Goal: Task Accomplishment & Management: Use online tool/utility

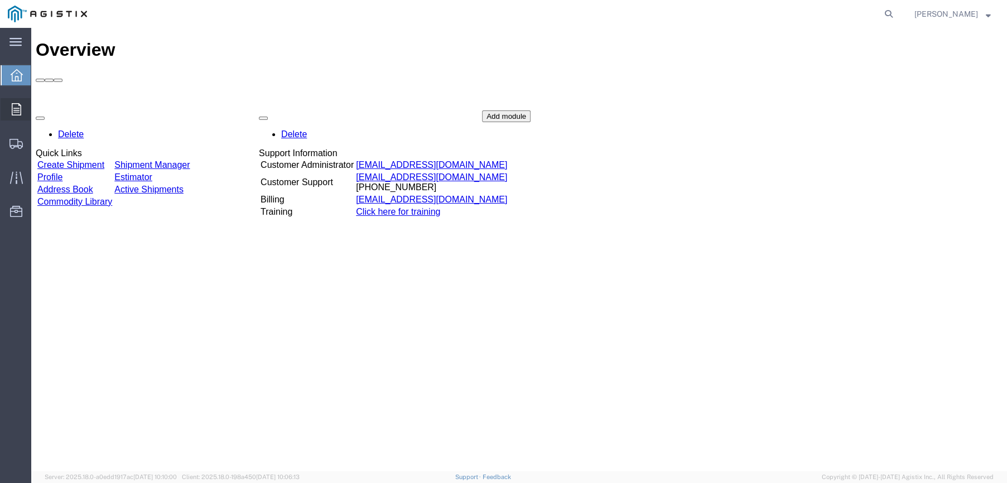
click at [20, 109] on icon at bounding box center [16, 109] width 9 height 12
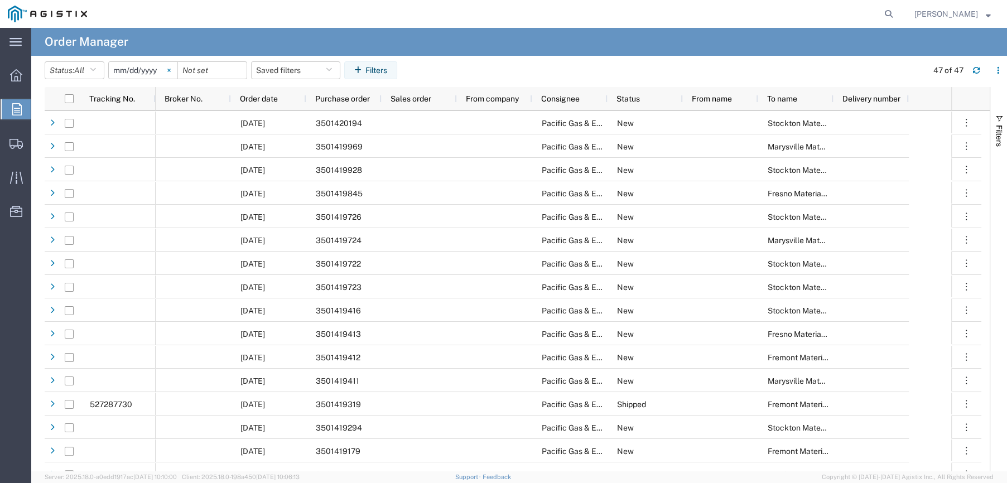
click at [169, 71] on svg-icon at bounding box center [169, 70] width 17 height 17
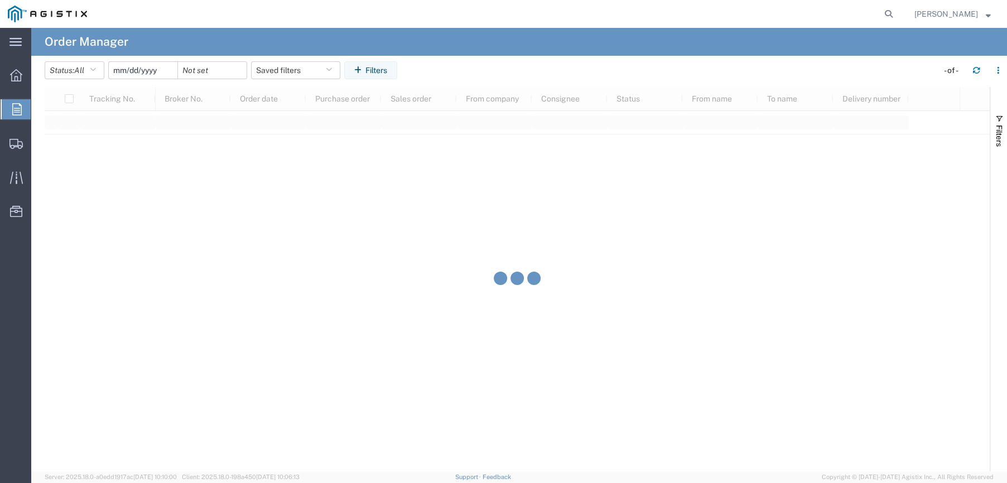
click at [143, 71] on input "date" at bounding box center [143, 70] width 69 height 17
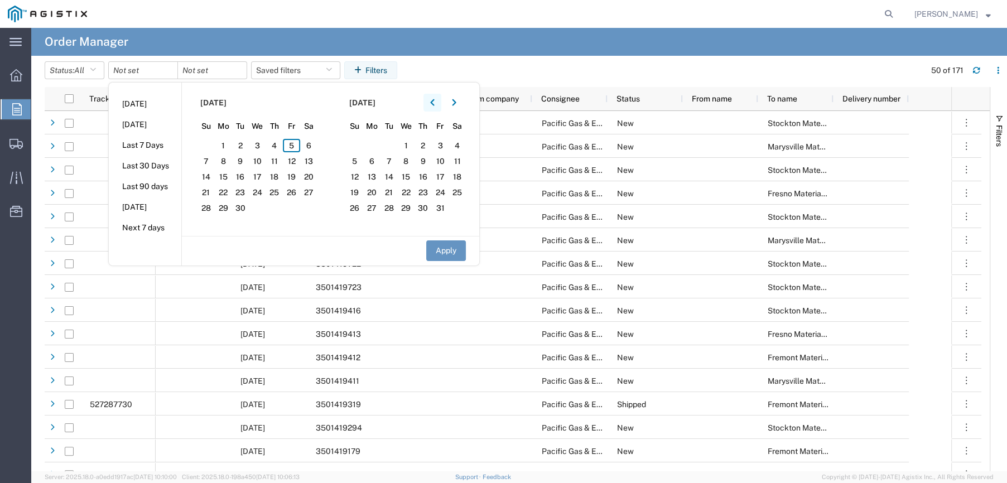
click at [431, 100] on button "button" at bounding box center [433, 103] width 18 height 18
click at [243, 143] on span "1" at bounding box center [240, 145] width 17 height 13
click at [455, 104] on icon "button" at bounding box center [454, 103] width 4 height 8
click at [434, 100] on icon "button" at bounding box center [432, 103] width 4 height 8
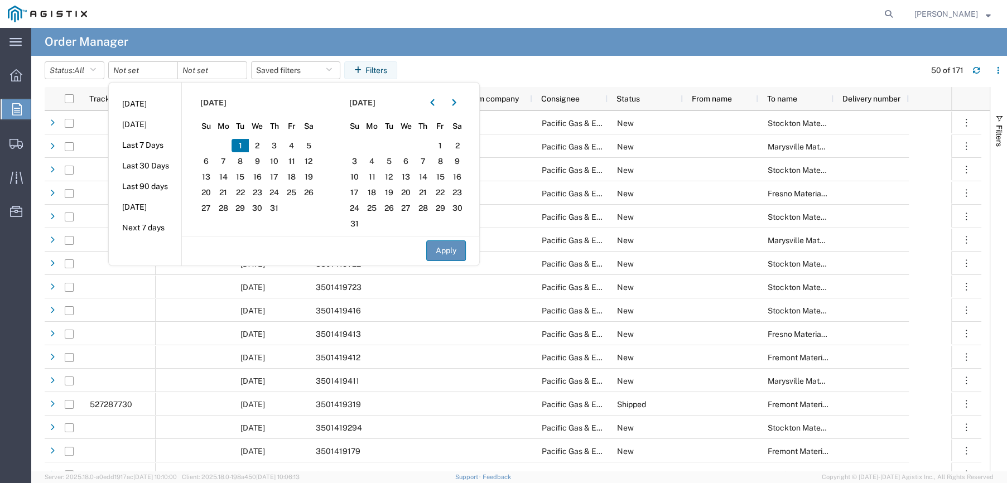
click at [444, 249] on button "Apply" at bounding box center [446, 251] width 40 height 21
type input "[DATE]"
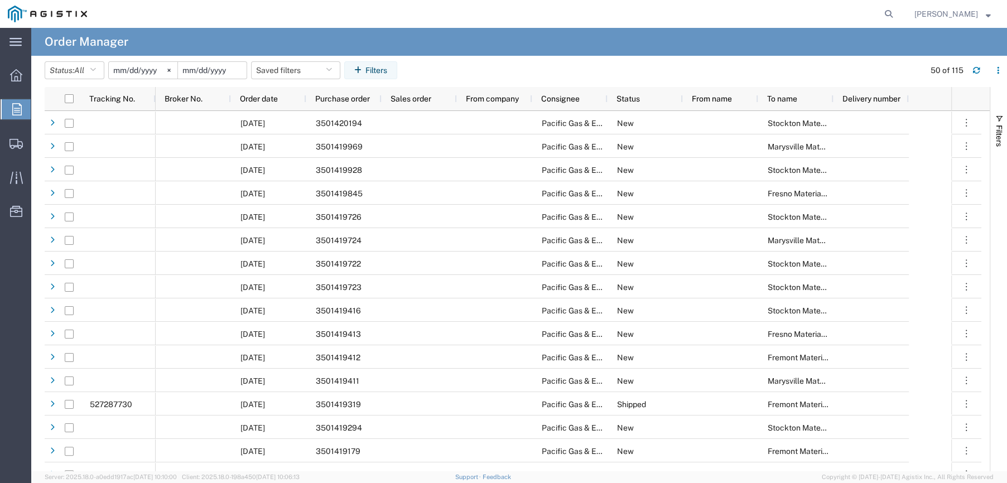
click at [223, 70] on input "date" at bounding box center [212, 70] width 69 height 17
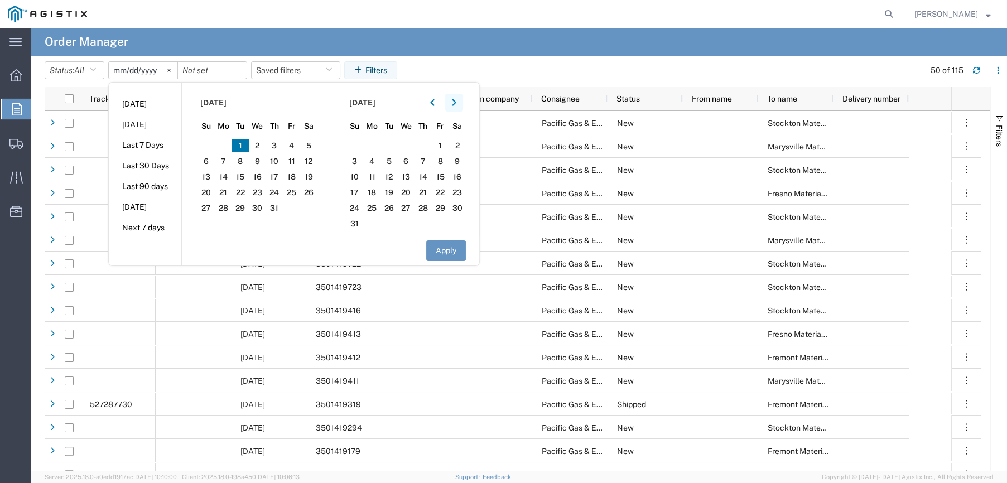
click at [455, 106] on icon "button" at bounding box center [454, 103] width 4 height 8
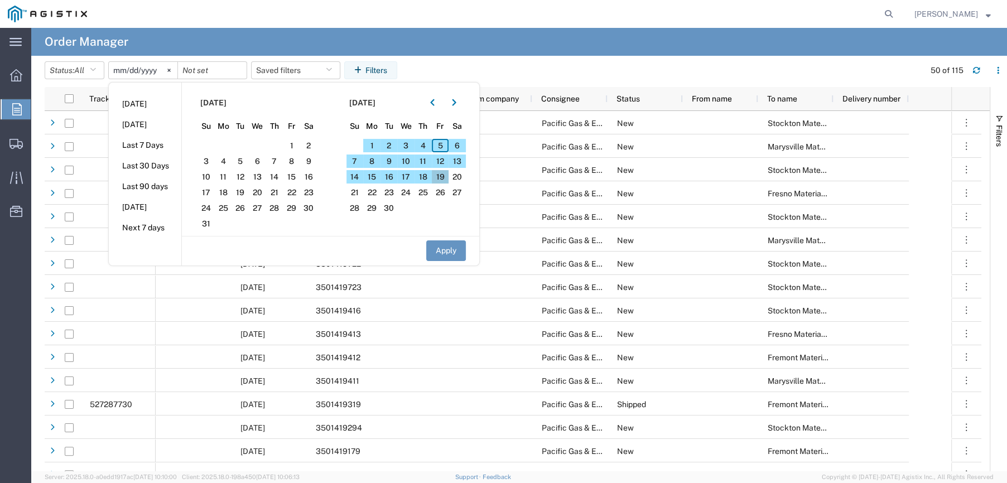
click at [447, 175] on span "19" at bounding box center [440, 176] width 17 height 13
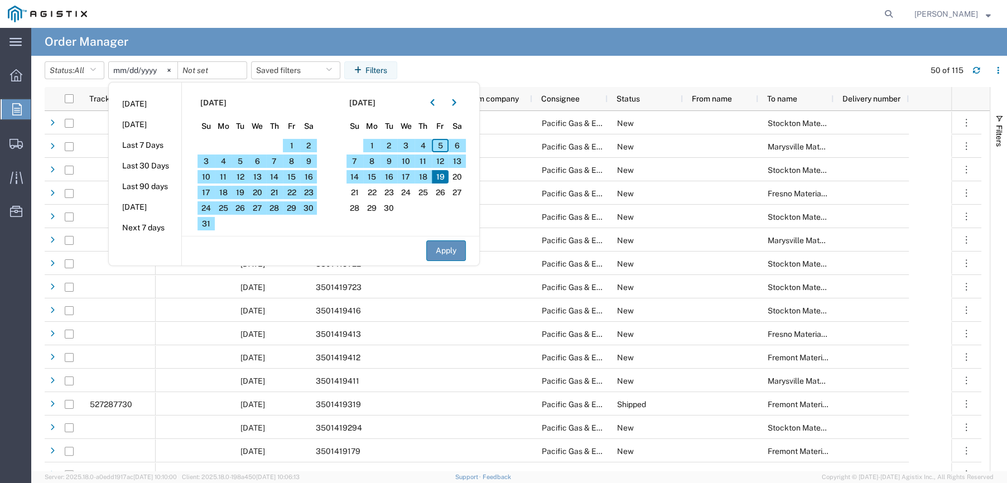
click at [437, 248] on button "Apply" at bounding box center [446, 251] width 40 height 21
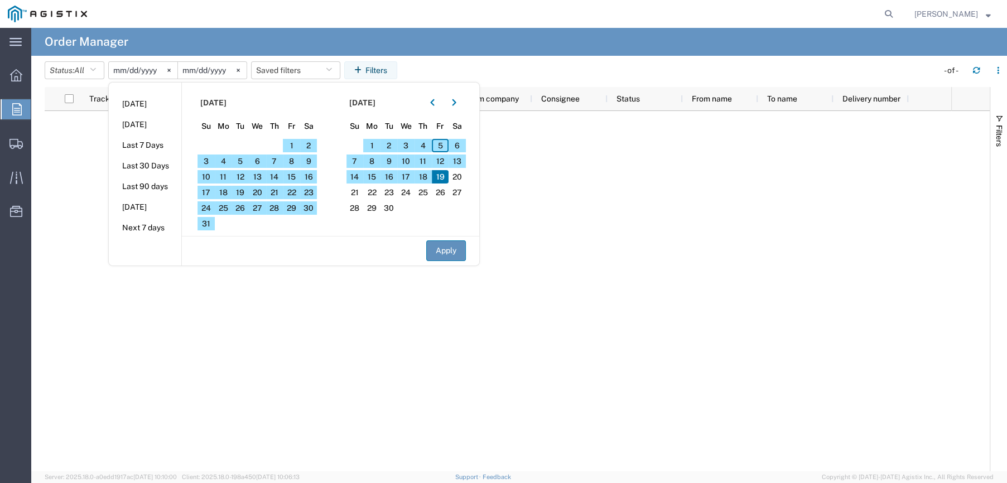
type input "[DATE]"
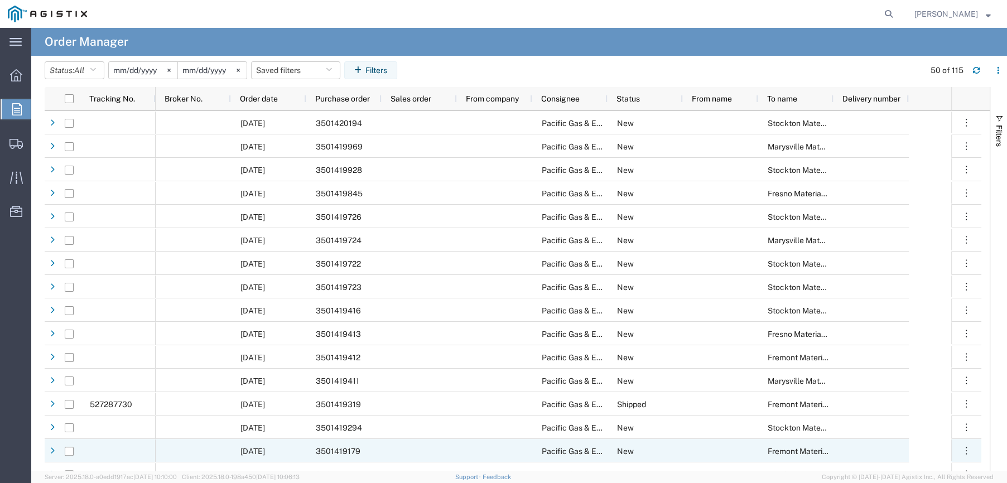
click at [337, 448] on span "3501419179" at bounding box center [338, 451] width 45 height 9
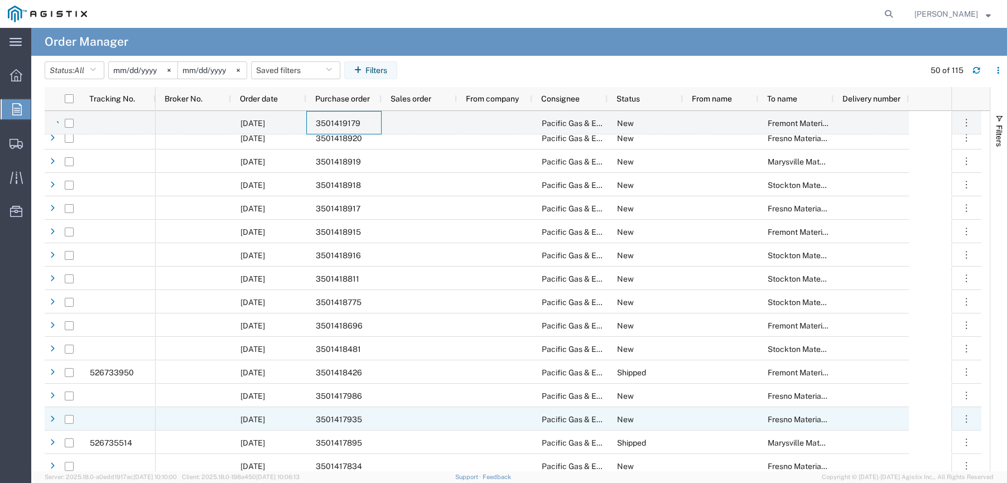
scroll to position [391, 0]
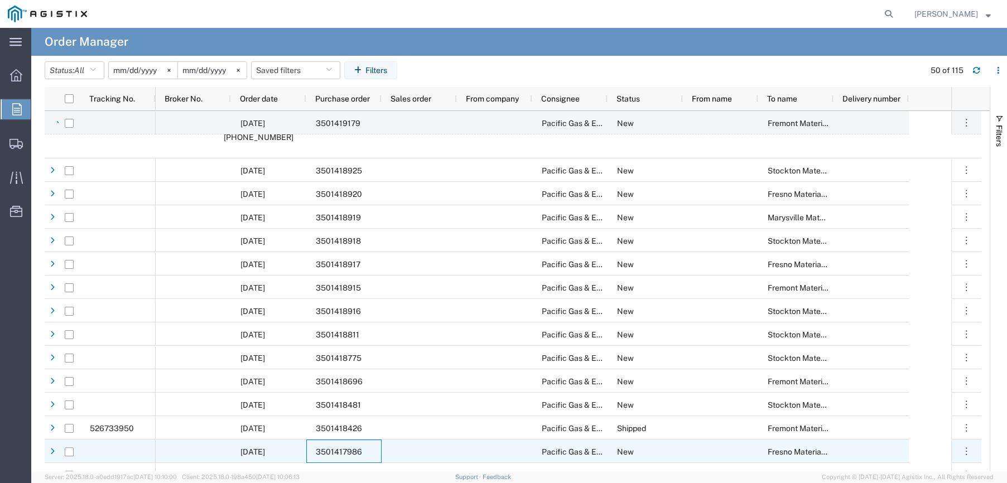
click at [335, 445] on div "3501417986" at bounding box center [343, 451] width 75 height 23
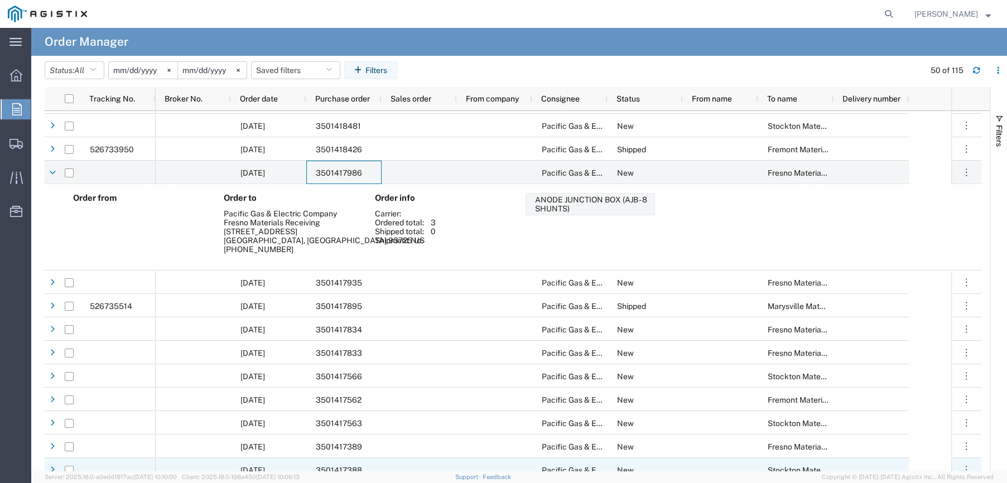
scroll to position [781, 0]
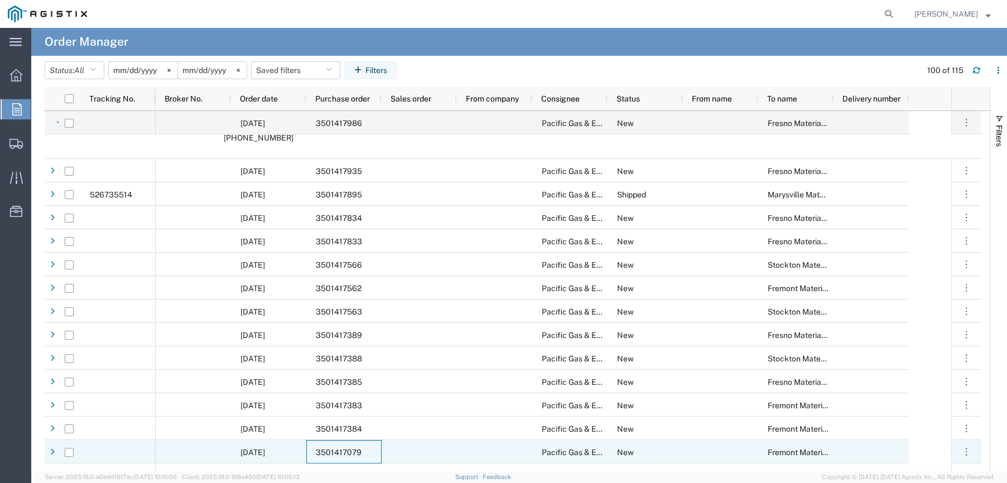
click at [333, 448] on span "3501417079" at bounding box center [339, 452] width 46 height 9
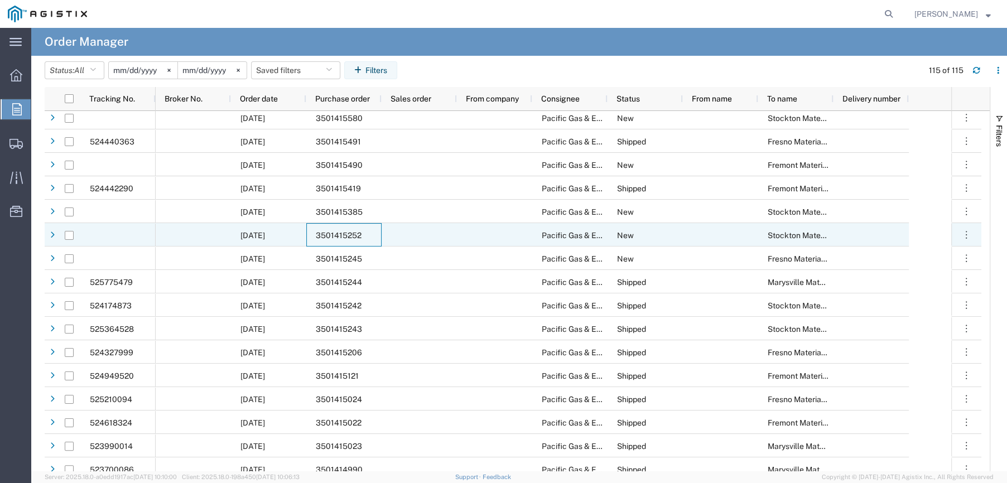
click at [324, 231] on span "3501415252" at bounding box center [339, 235] width 46 height 9
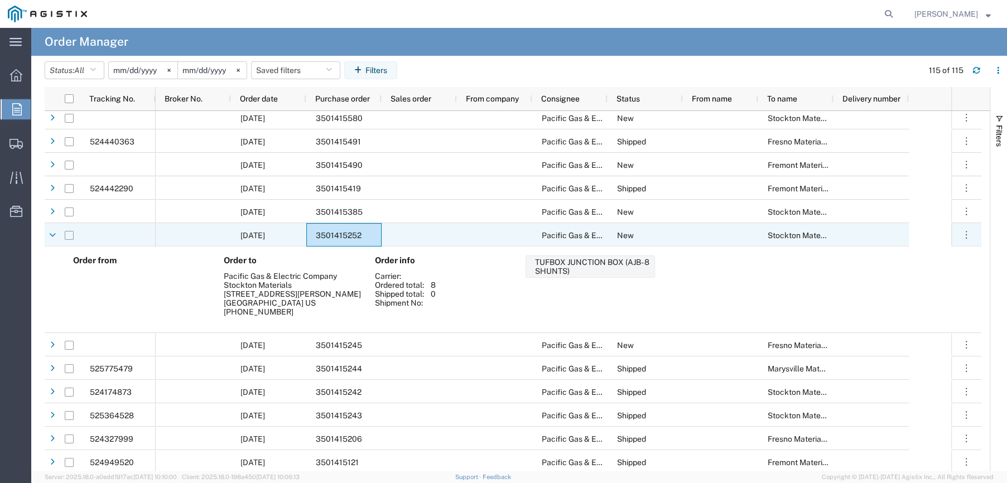
click at [71, 237] on input "Press Space to toggle row selection (unchecked)" at bounding box center [69, 235] width 9 height 9
checkbox input "true"
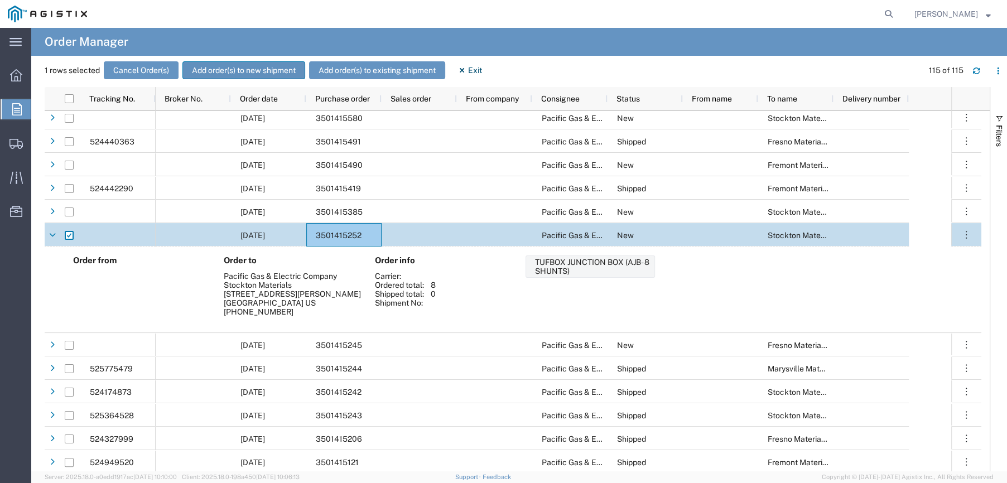
click at [219, 68] on button "Add order(s) to new shipment" at bounding box center [243, 70] width 123 height 18
